Goal: Information Seeking & Learning: Learn about a topic

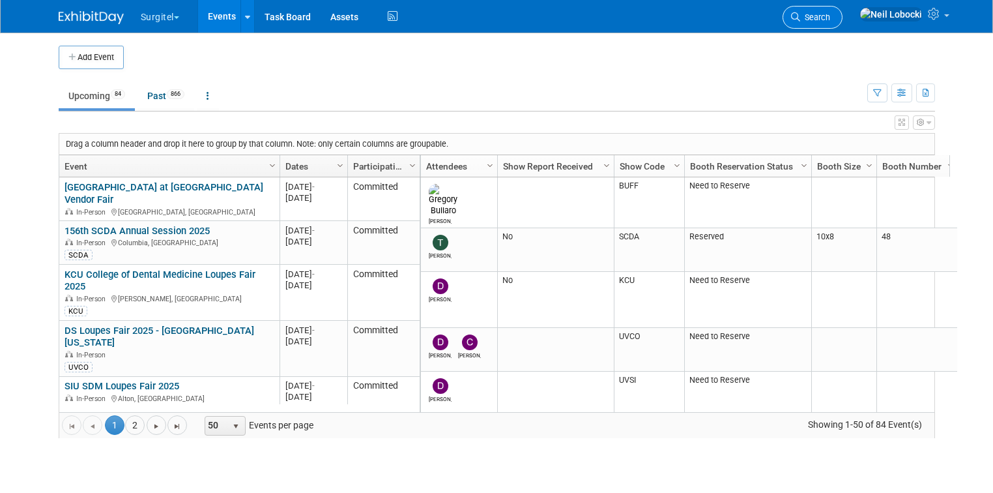
click at [843, 11] on link "Search" at bounding box center [813, 17] width 60 height 23
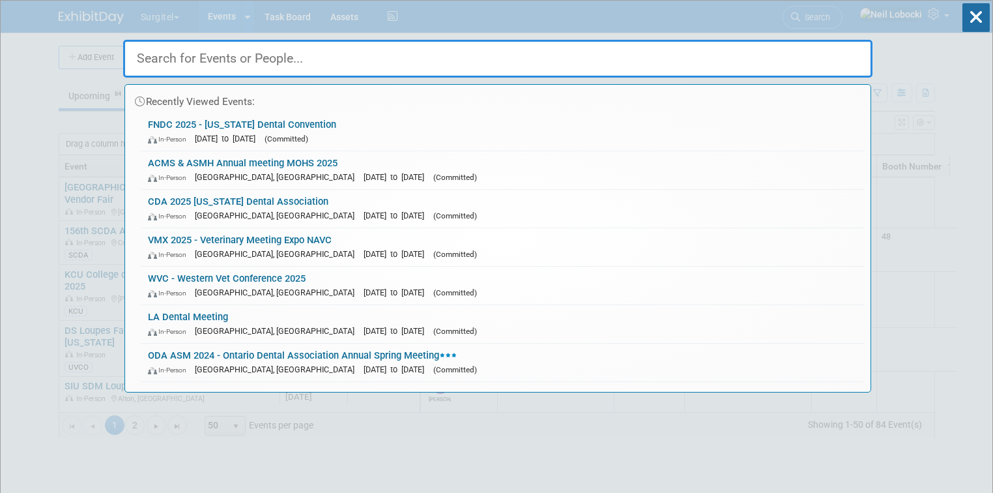
click at [405, 59] on input "text" at bounding box center [497, 59] width 749 height 38
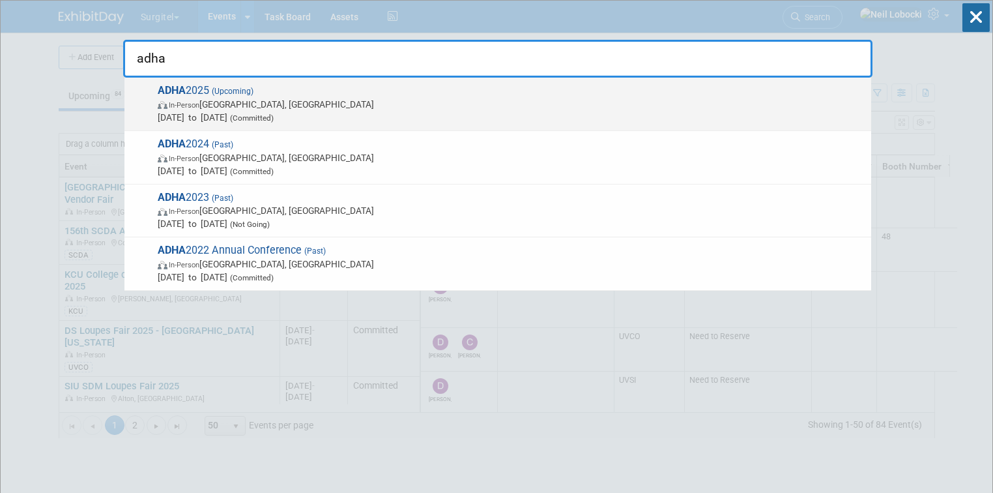
type input "adha"
click at [310, 111] on span "Oct 4, 2025 to Oct 6, 2025 (Committed)" at bounding box center [511, 117] width 707 height 13
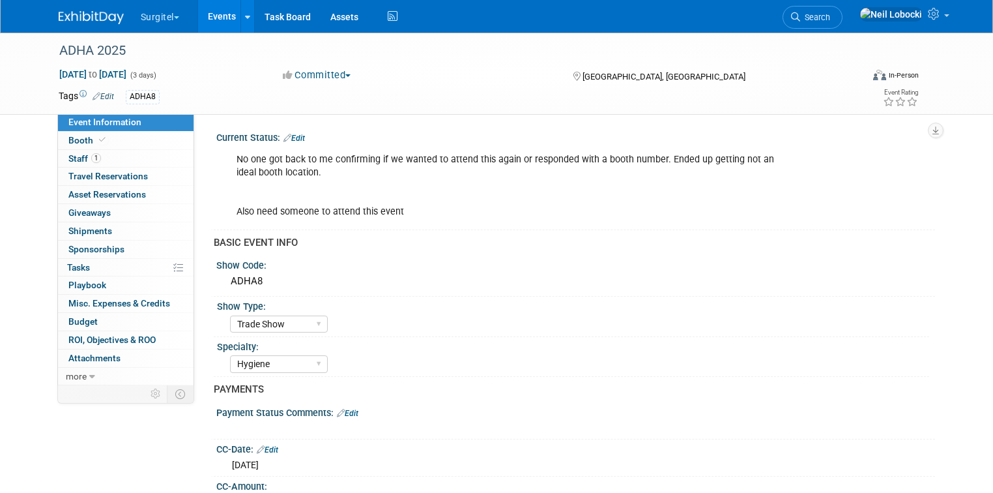
select select "Trade Show"
select select "Hygiene"
select select "SkyMiles - 93008"
click at [91, 159] on span "1" at bounding box center [96, 158] width 10 height 10
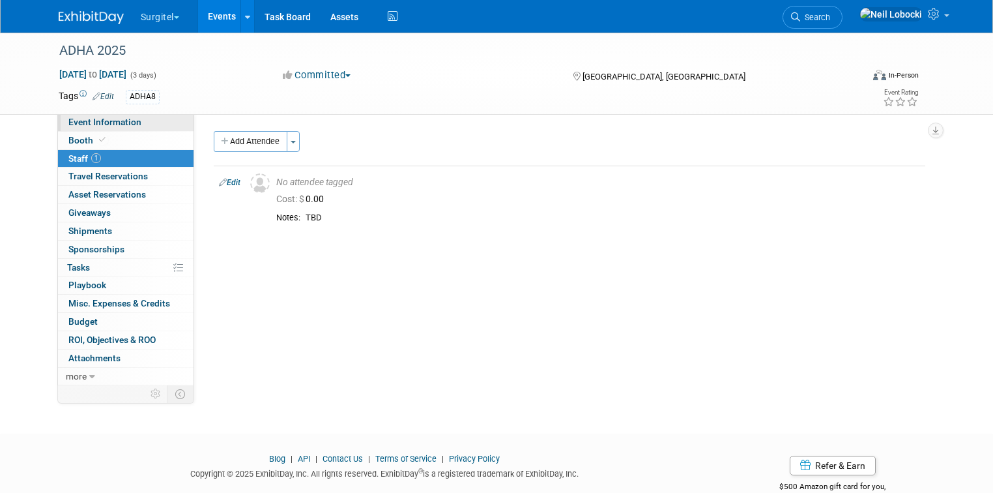
click at [104, 122] on span "Event Information" at bounding box center [104, 122] width 73 height 10
select select "Trade Show"
select select "Hygiene"
select select "SkyMiles - 93008"
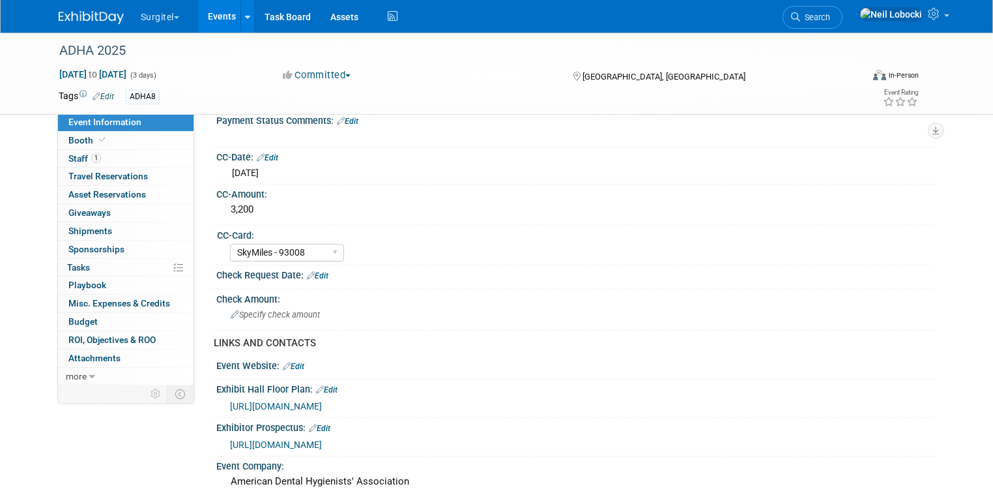
scroll to position [313, 0]
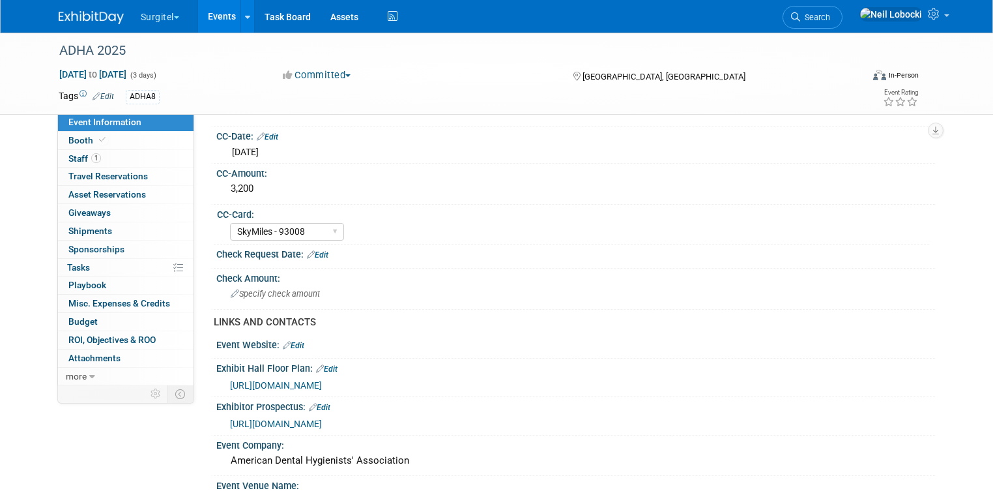
click at [322, 380] on span "https://www.conferenceharvester.com/floorplan/v2/index.asp?EventKey=JCIQIMOA" at bounding box center [276, 385] width 92 height 10
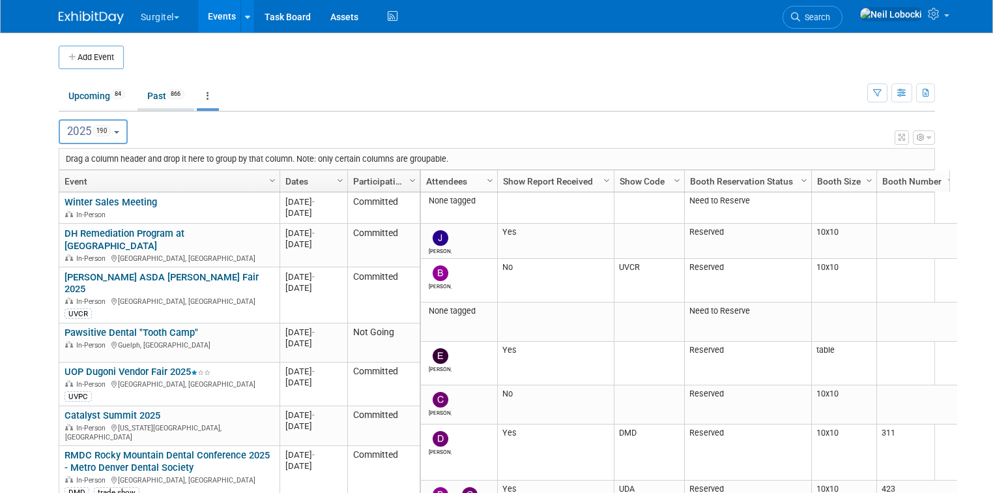
click at [150, 95] on link "Past 866" at bounding box center [166, 95] width 57 height 25
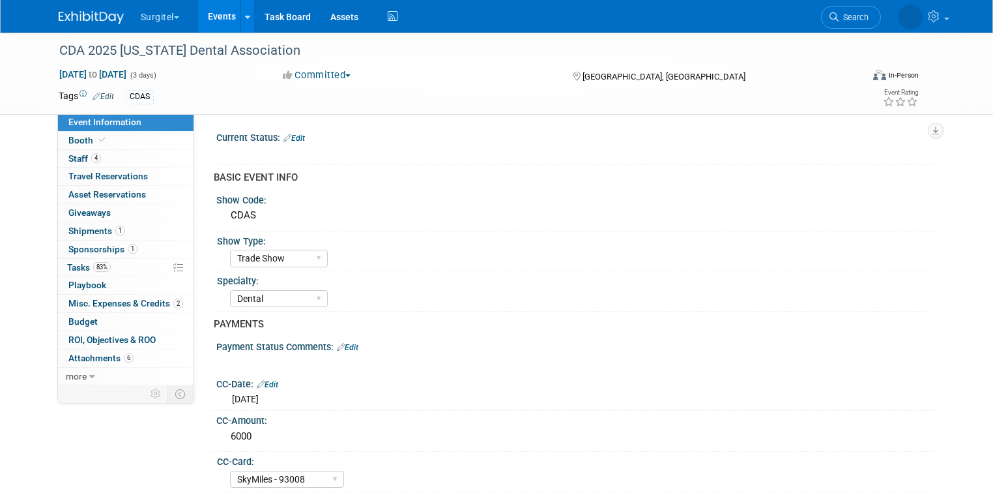
select select "Trade Show"
select select "Dental"
select select "SkyMiles - 93008"
select select "No"
click at [96, 358] on span "Attachments 6" at bounding box center [100, 358] width 65 height 10
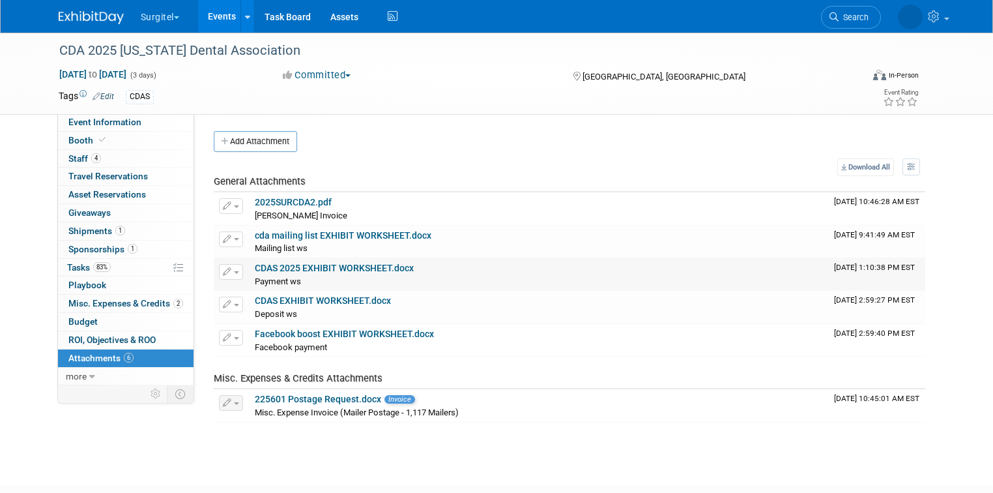
click at [343, 268] on link "CDAS 2025 EXHIBIT WORKSHEET.docx" at bounding box center [334, 268] width 159 height 10
click at [102, 126] on span "Event Information" at bounding box center [104, 122] width 73 height 10
select select "Trade Show"
select select "Dental"
select select "SkyMiles - 93008"
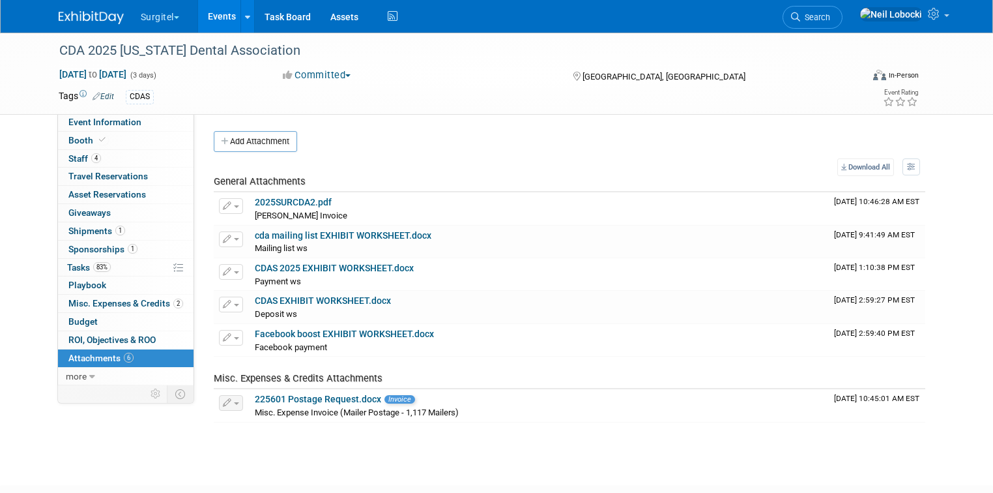
select select "No"
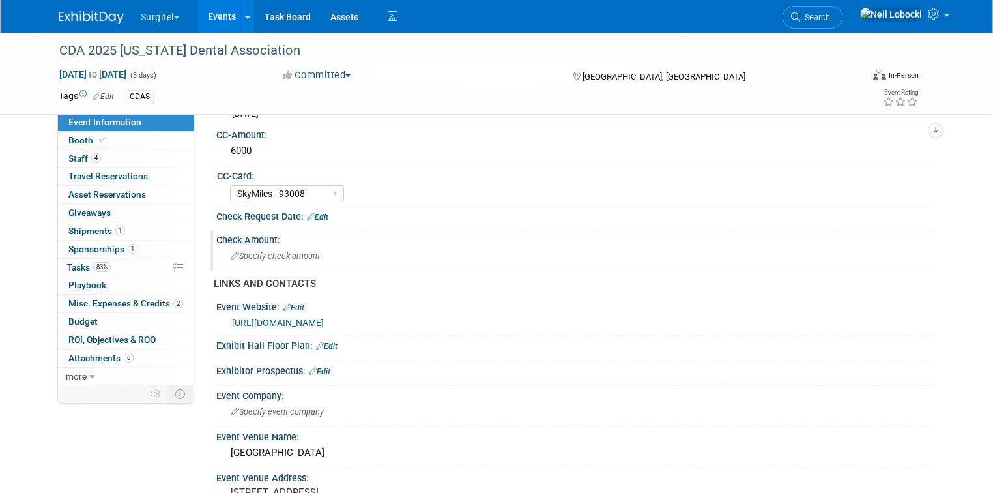
scroll to position [313, 0]
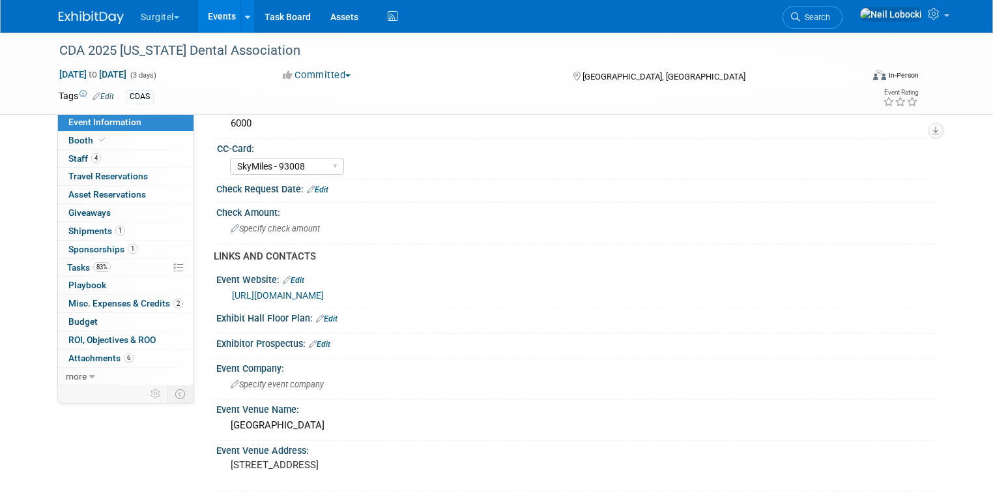
click at [324, 295] on link "[URL][DOMAIN_NAME]" at bounding box center [278, 295] width 92 height 10
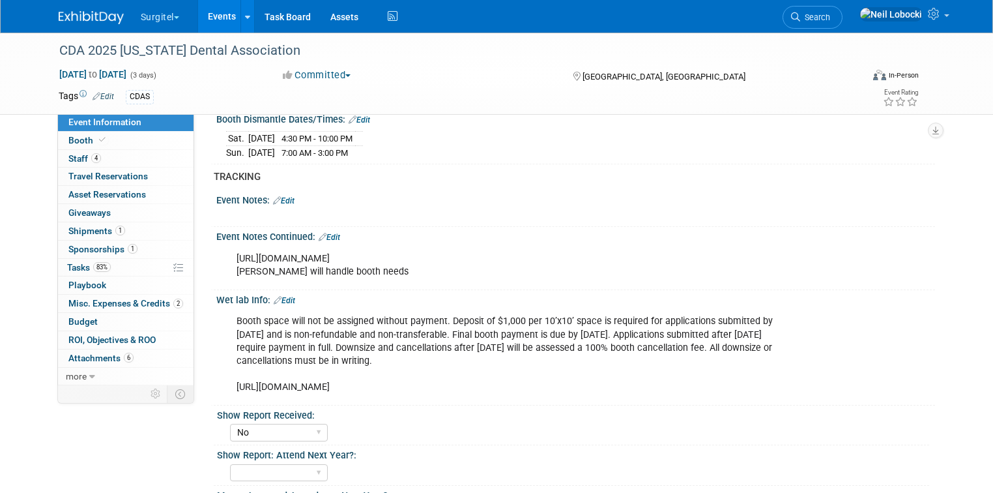
scroll to position [991, 0]
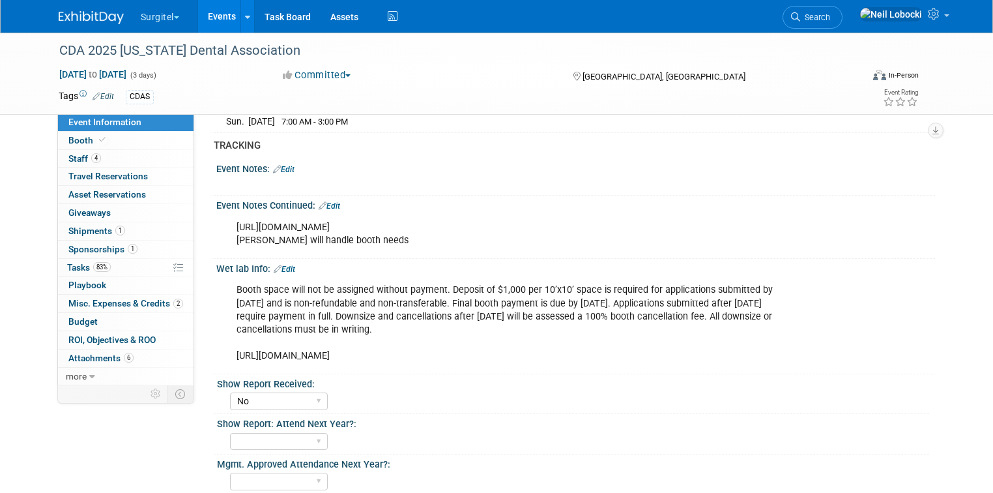
drag, startPoint x: 450, startPoint y: 216, endPoint x: 224, endPoint y: 222, distance: 225.5
click at [227, 222] on div "[URL][DOMAIN_NAME] [PERSON_NAME] will handle booth needs" at bounding box center [511, 233] width 568 height 39
copy div "[URL][DOMAIN_NAME]"
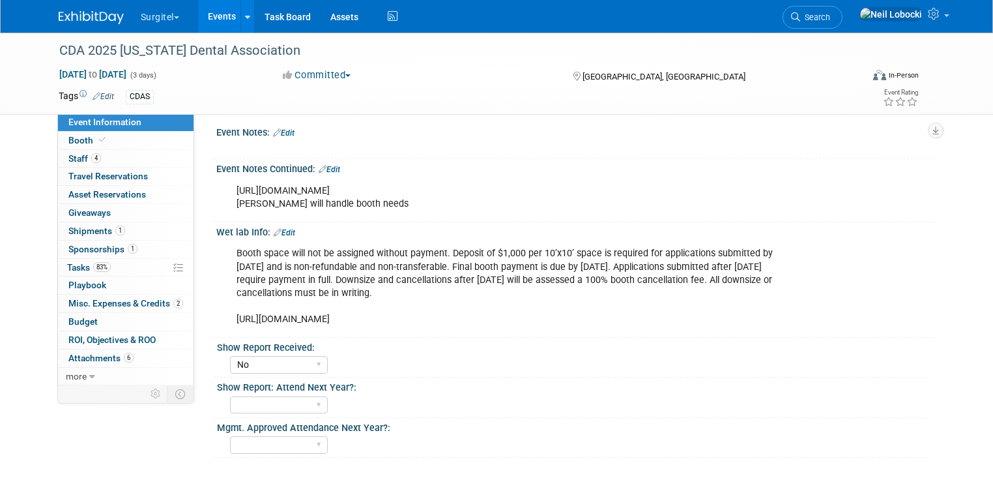
scroll to position [1095, 0]
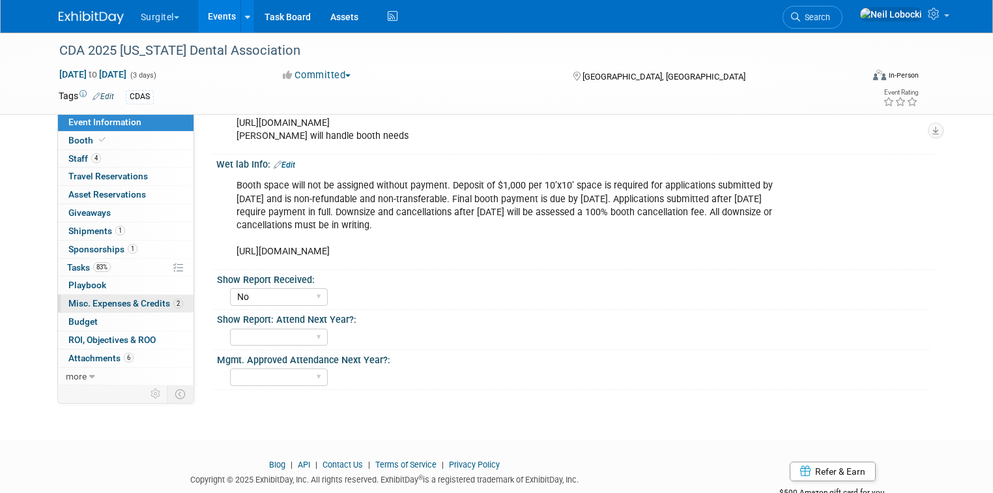
click at [76, 303] on span "Misc. Expenses & Credits 2" at bounding box center [125, 303] width 115 height 10
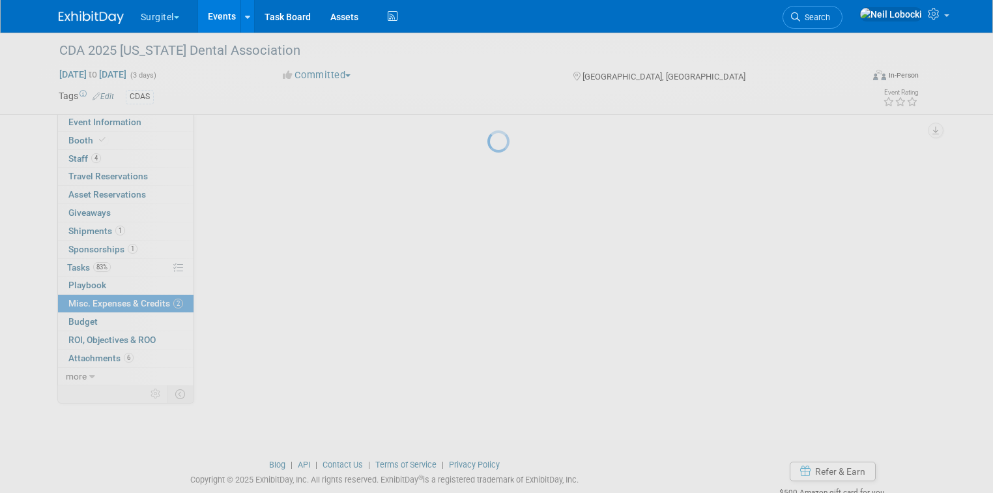
scroll to position [0, 0]
